Goal: Find specific page/section: Find specific page/section

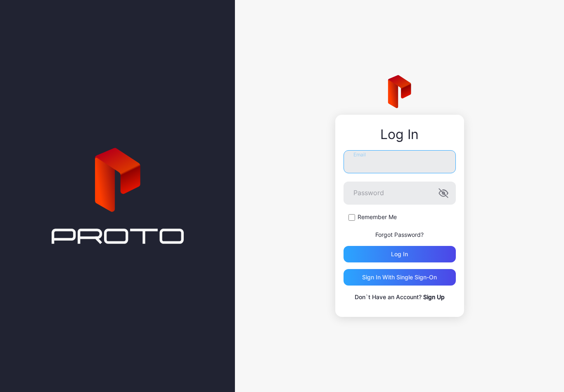
type input "**********"
click at [399, 254] on button "Log in" at bounding box center [399, 254] width 112 height 17
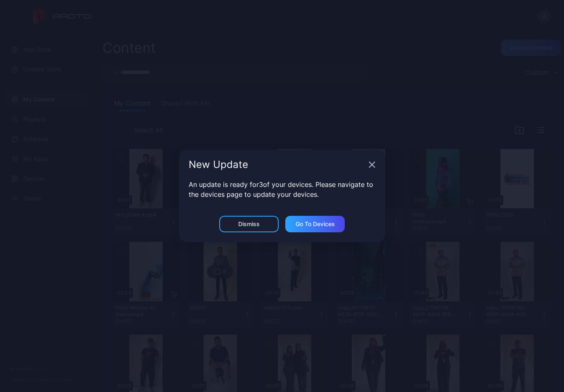
click at [374, 163] on icon "button" at bounding box center [372, 164] width 7 height 7
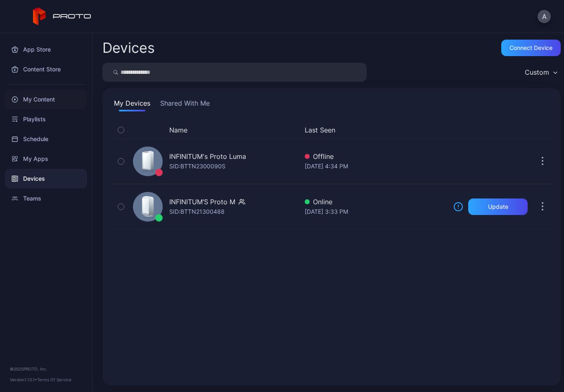
click at [27, 101] on div "My Content" at bounding box center [46, 100] width 82 height 20
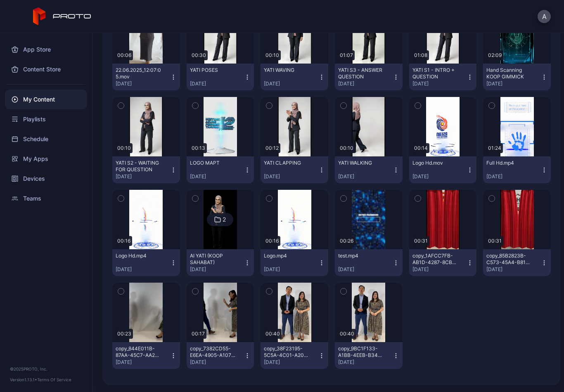
scroll to position [424, 0]
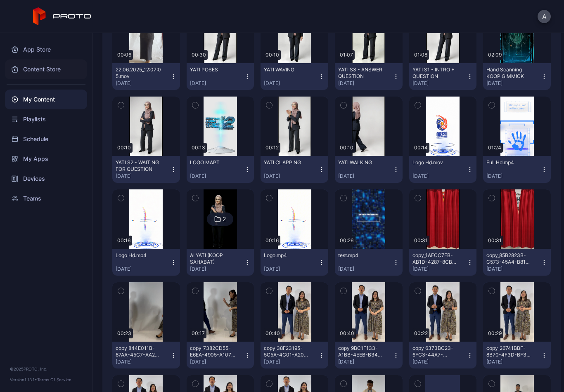
click at [35, 72] on div "Content Store" at bounding box center [46, 69] width 82 height 20
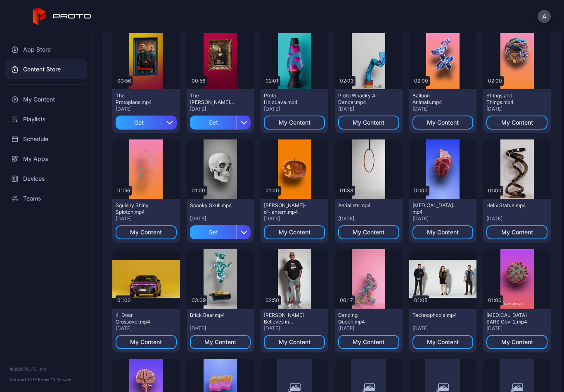
scroll to position [86, 0]
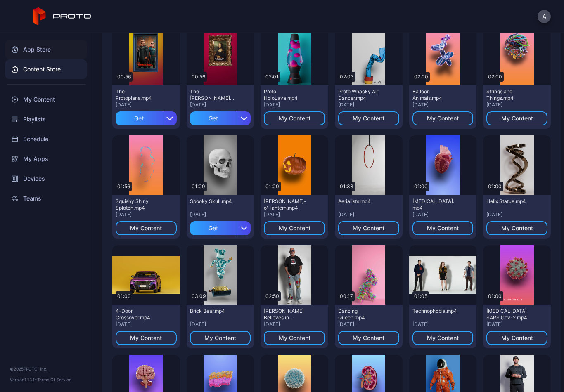
click at [31, 43] on div "App Store" at bounding box center [46, 50] width 82 height 20
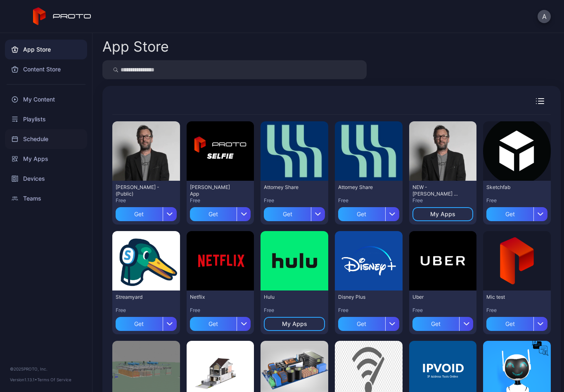
click at [28, 136] on div "Schedule" at bounding box center [46, 139] width 82 height 20
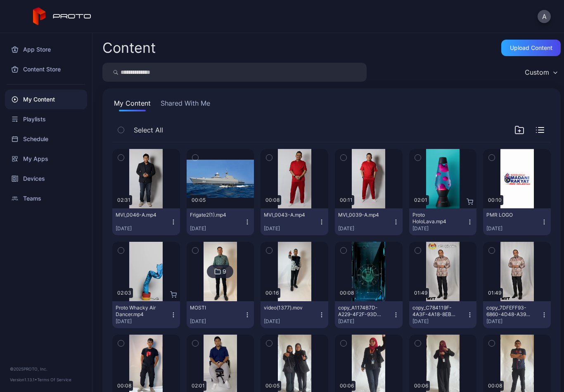
click at [547, 77] on div "Custom" at bounding box center [541, 72] width 40 height 12
